Goal: Transaction & Acquisition: Purchase product/service

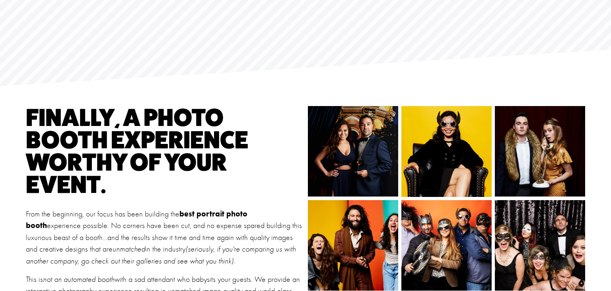
scroll to position [688, 0]
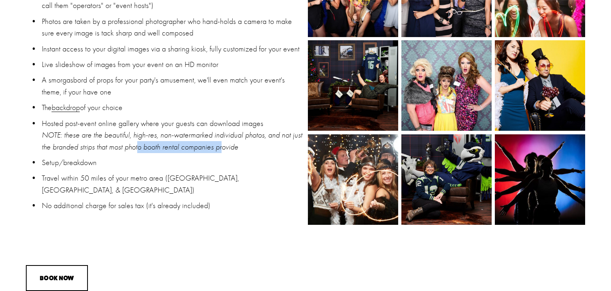
drag, startPoint x: 135, startPoint y: 145, endPoint x: 219, endPoint y: 144, distance: 84.0
click at [219, 144] on em "NOTE: these are the beautiful, high-res, non-watermarked individual photos, and…" at bounding box center [173, 140] width 263 height 21
click at [271, 146] on p "Hosted post-event online gallery where your guests can download images NOTE: th…" at bounding box center [173, 134] width 262 height 35
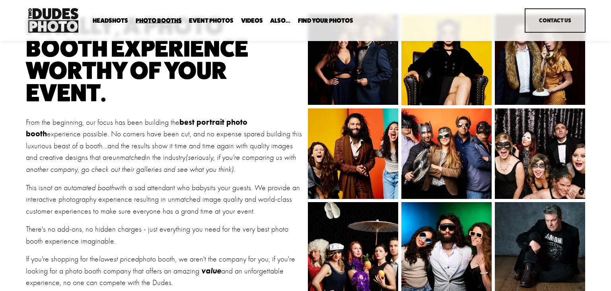
scroll to position [64, 0]
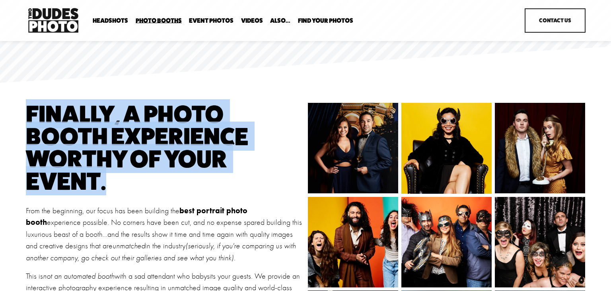
drag, startPoint x: 24, startPoint y: 102, endPoint x: 232, endPoint y: 185, distance: 223.4
click at [232, 185] on h1 "finally, a photo booth experience worthy of your event." at bounding box center [165, 147] width 278 height 89
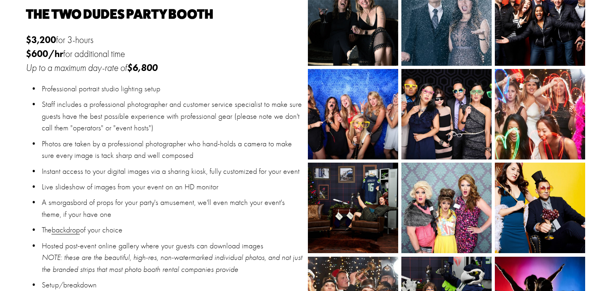
scroll to position [535, 0]
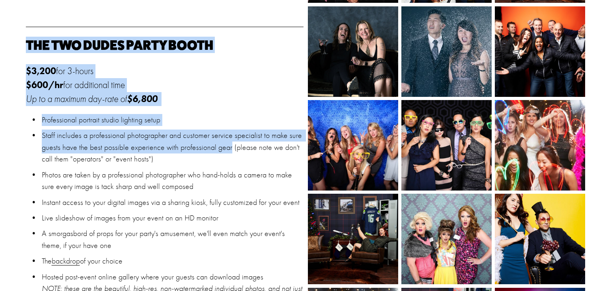
drag, startPoint x: 21, startPoint y: 39, endPoint x: 233, endPoint y: 165, distance: 246.5
click at [226, 146] on div "finally, a photo booth experience worthy of your event. From the beginning, our…" at bounding box center [305, 38] width 611 height 815
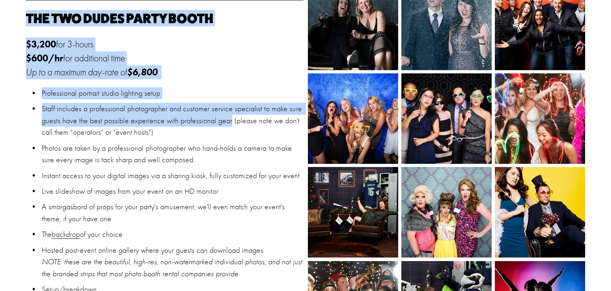
scroll to position [685, 0]
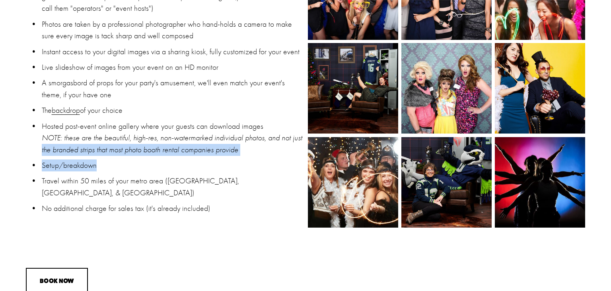
drag, startPoint x: 39, startPoint y: 148, endPoint x: 244, endPoint y: 157, distance: 205.2
click at [244, 157] on ul "Professional portrait studio lighting setup Staff includes a professional photo…" at bounding box center [165, 88] width 278 height 251
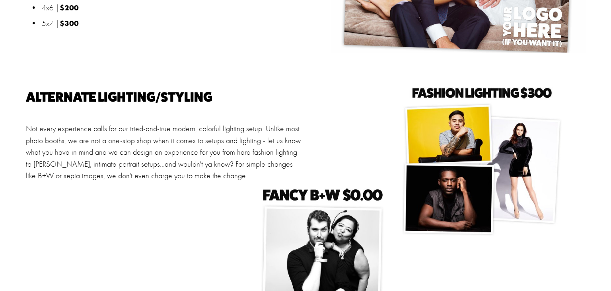
scroll to position [1304, 0]
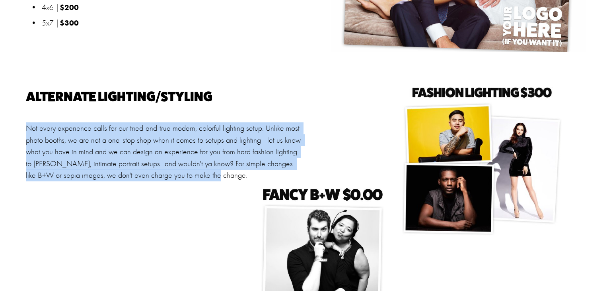
drag, startPoint x: 19, startPoint y: 127, endPoint x: 287, endPoint y: 180, distance: 273.8
click at [287, 180] on div "Upgrade yo' Booth ON-DEMAND Prints Email/social media is the thing and we make …" at bounding box center [305, 87] width 611 height 422
click at [356, 161] on div "Upgrade yo' Booth ON-DEMAND Prints Email/social media is the thing and we make …" at bounding box center [305, 87] width 611 height 422
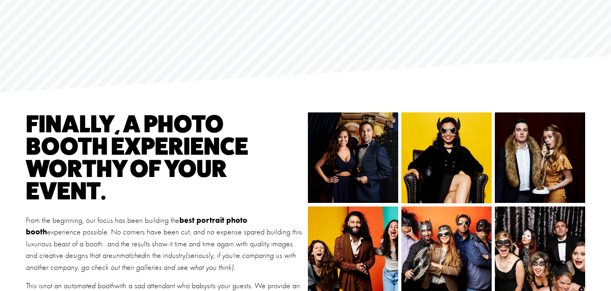
scroll to position [206, 0]
